Goal: Information Seeking & Learning: Learn about a topic

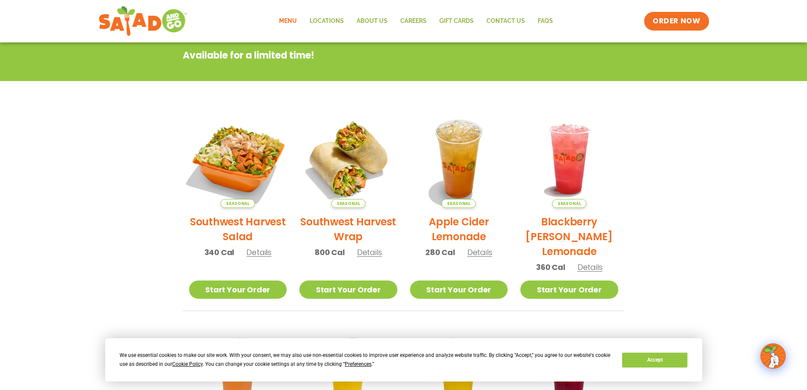
scroll to position [170, 0]
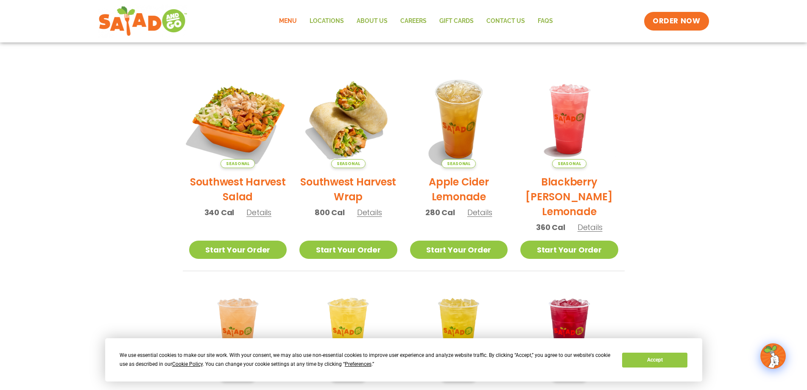
click at [243, 126] on img at bounding box center [237, 118] width 115 height 115
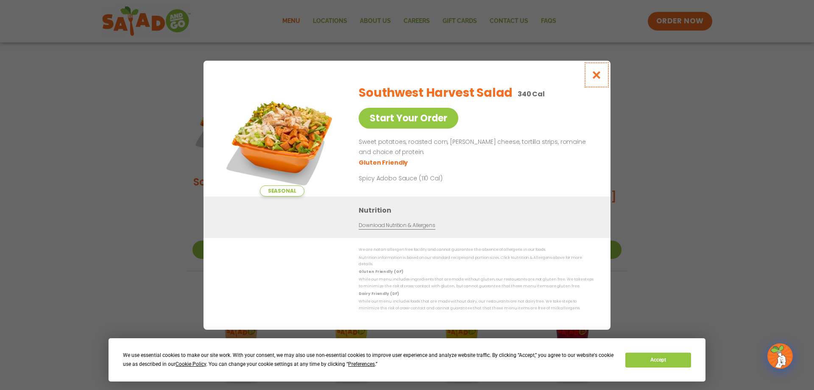
click at [599, 75] on icon "Close modal" at bounding box center [597, 74] width 11 height 9
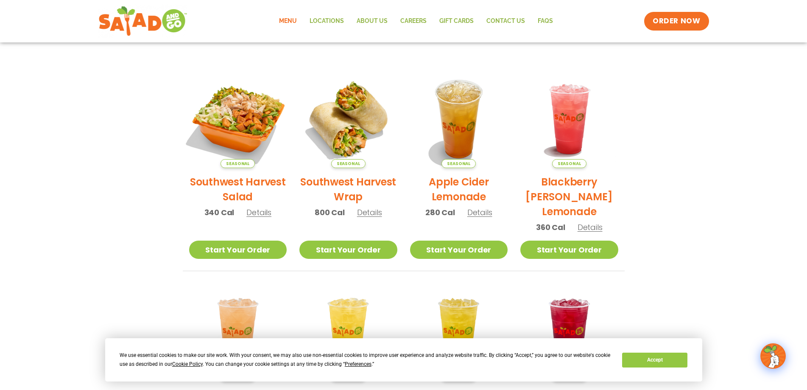
click at [238, 112] on img at bounding box center [237, 118] width 115 height 115
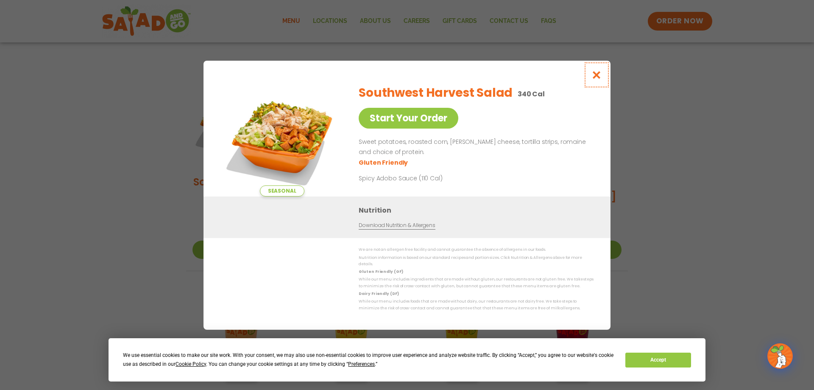
click at [598, 79] on icon "Close modal" at bounding box center [597, 74] width 11 height 9
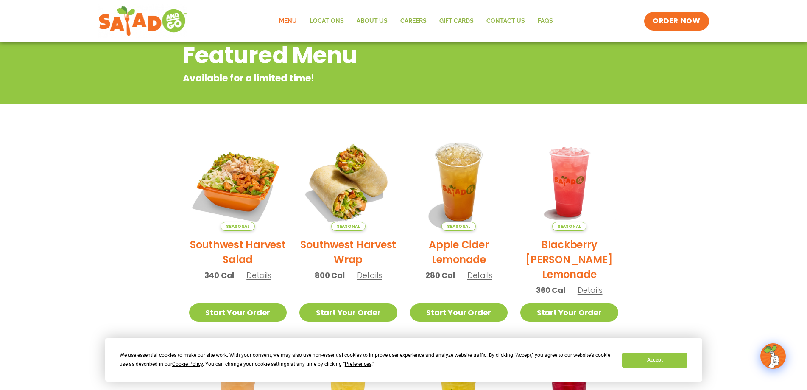
scroll to position [0, 0]
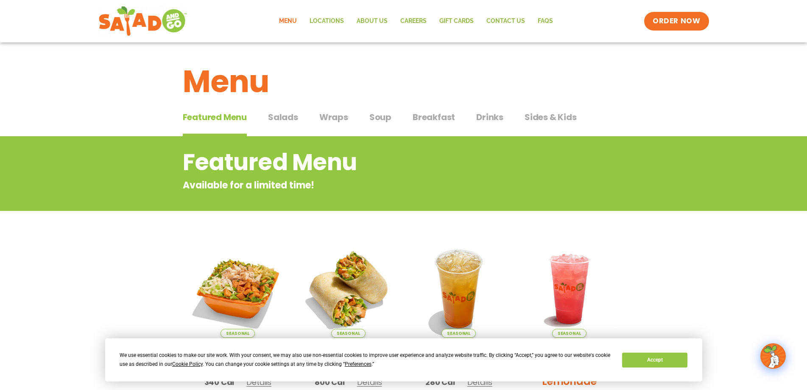
click at [282, 118] on span "Salads" at bounding box center [283, 117] width 30 height 13
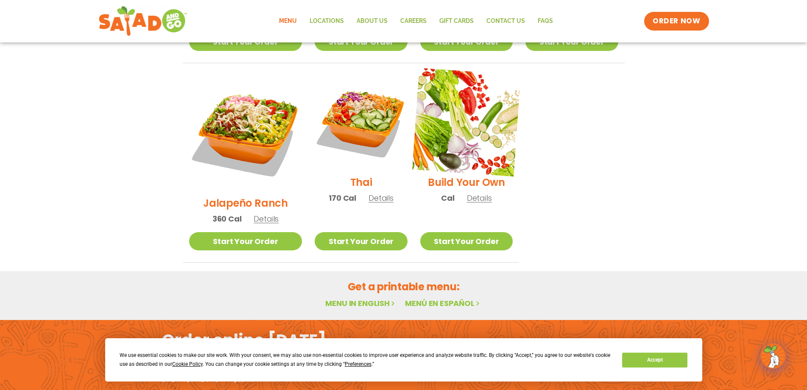
scroll to position [633, 0]
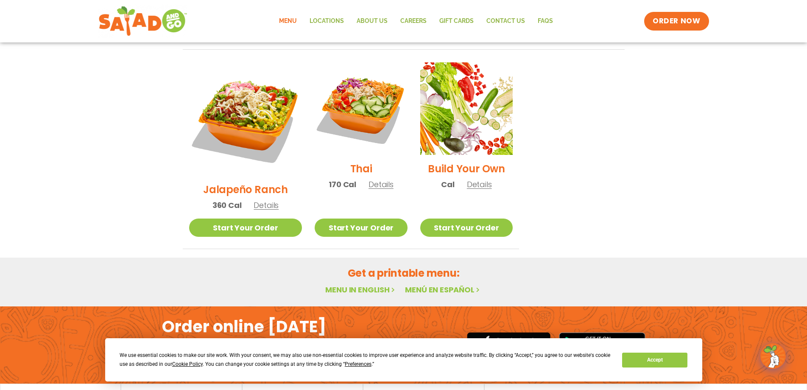
click at [355, 284] on link "Menu in English" at bounding box center [360, 289] width 71 height 11
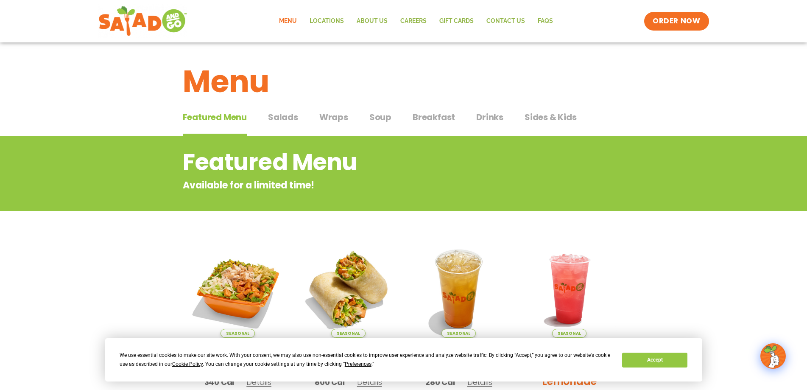
click at [282, 120] on span "Salads" at bounding box center [283, 117] width 30 height 13
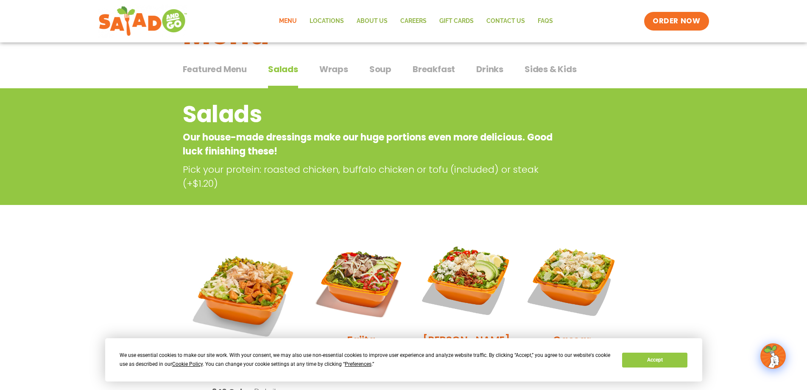
scroll to position [39, 0]
